Goal: Navigation & Orientation: Find specific page/section

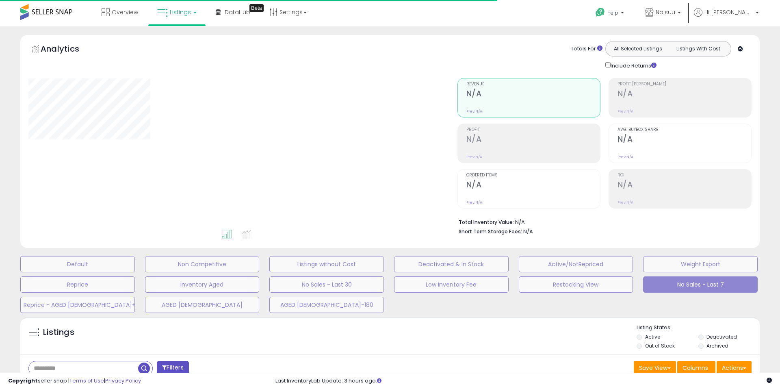
click at [202, 14] on li "Listings" at bounding box center [176, 13] width 57 height 26
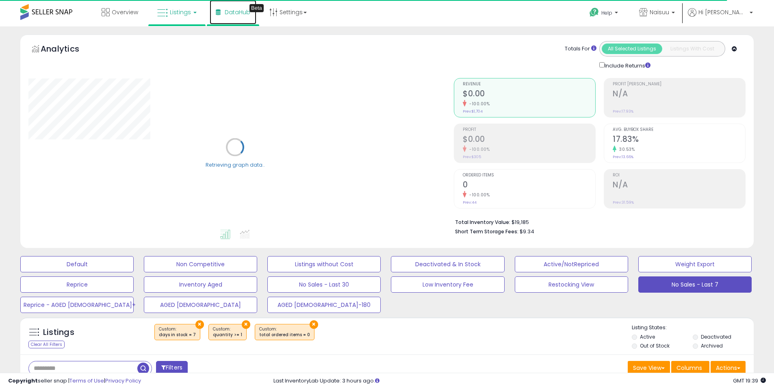
click at [213, 20] on link "DataHub Beta" at bounding box center [233, 12] width 47 height 24
